Goal: Task Accomplishment & Management: Use online tool/utility

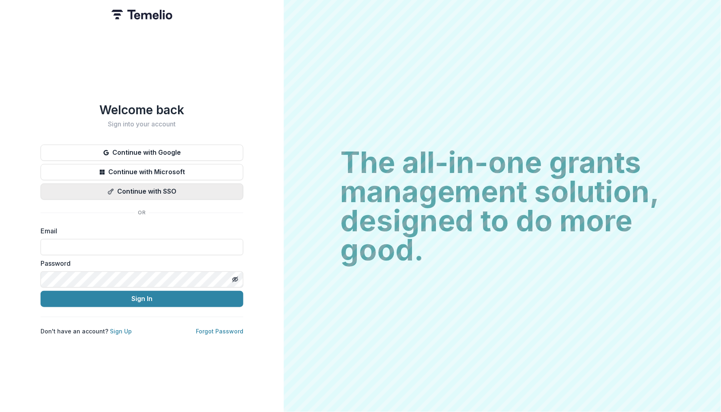
type input "**********"
click at [141, 295] on button "Sign In" at bounding box center [142, 299] width 203 height 16
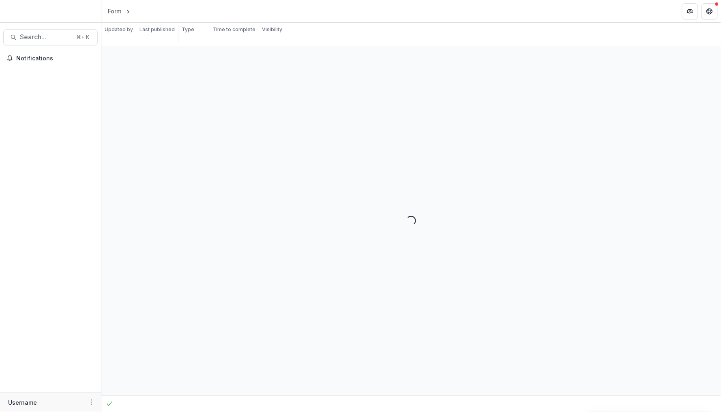
select select "**********"
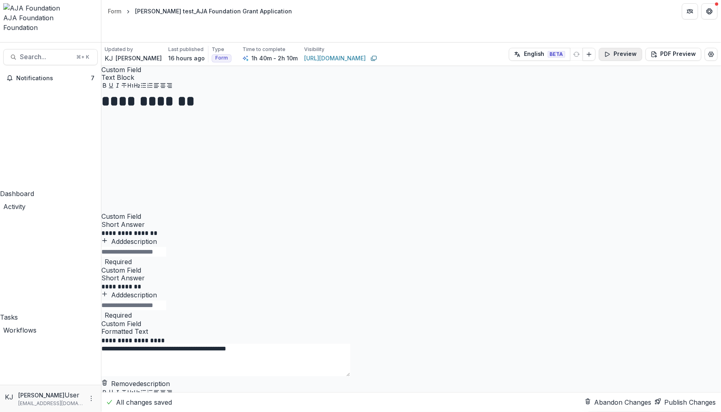
click at [612, 48] on button "Preview" at bounding box center [620, 54] width 43 height 13
